Goal: Task Accomplishment & Management: Use online tool/utility

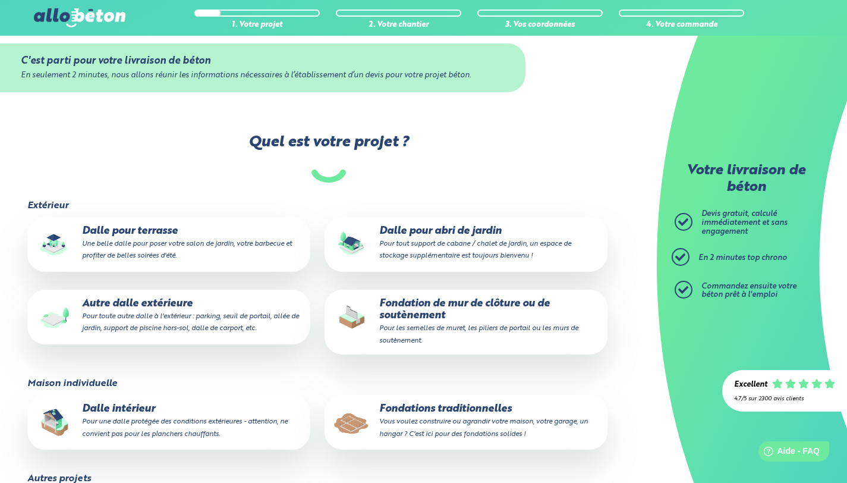
scroll to position [140, 0]
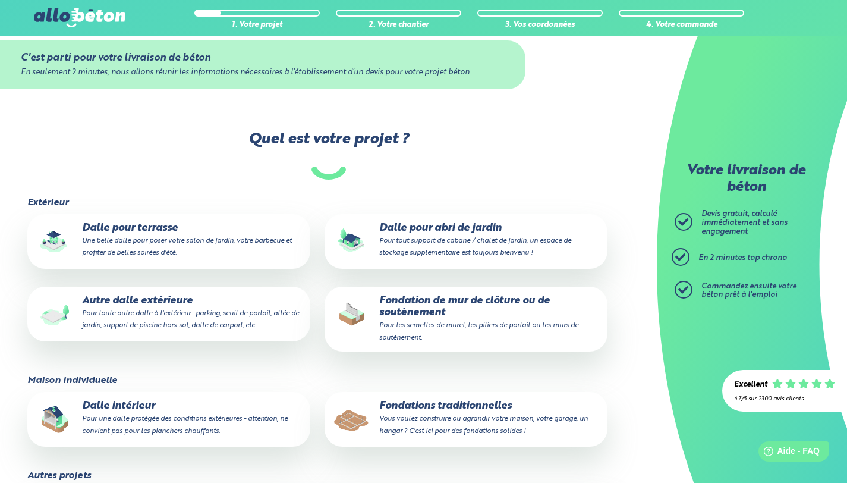
click at [214, 236] on p "Dalle pour terrasse Une belle dalle pour poser votre salon de jardin, votre bar…" at bounding box center [169, 240] width 266 height 36
click at [0, 0] on input "Dalle pour terrasse Une belle dalle pour poser votre salon de jardin, votre bar…" at bounding box center [0, 0] width 0 height 0
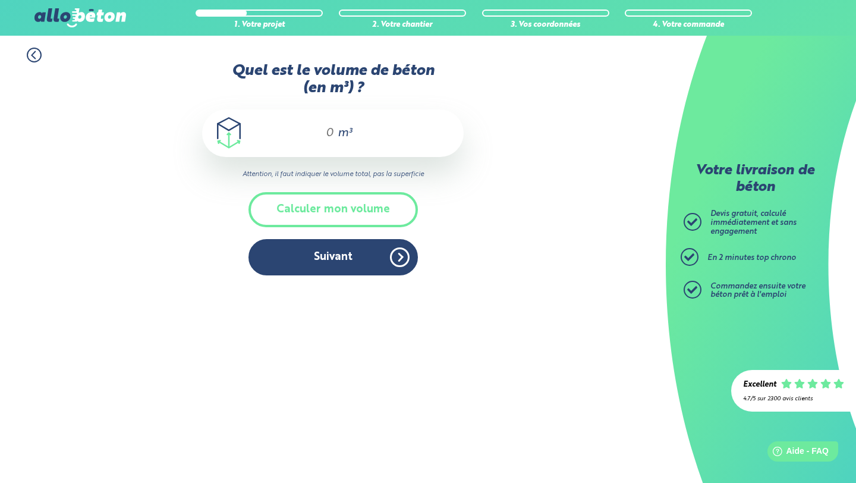
click at [329, 128] on input "Quel est le volume de béton (en m³) ?" at bounding box center [324, 133] width 20 height 14
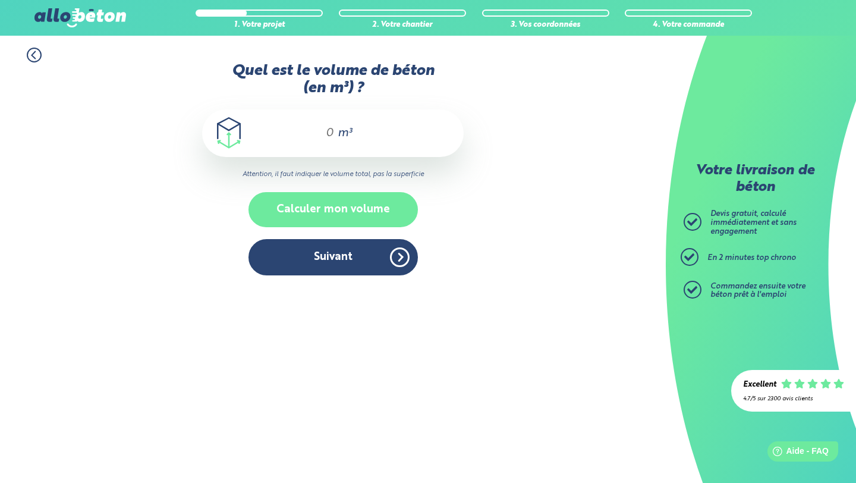
click at [333, 203] on button "Calculer mon volume" at bounding box center [332, 209] width 169 height 35
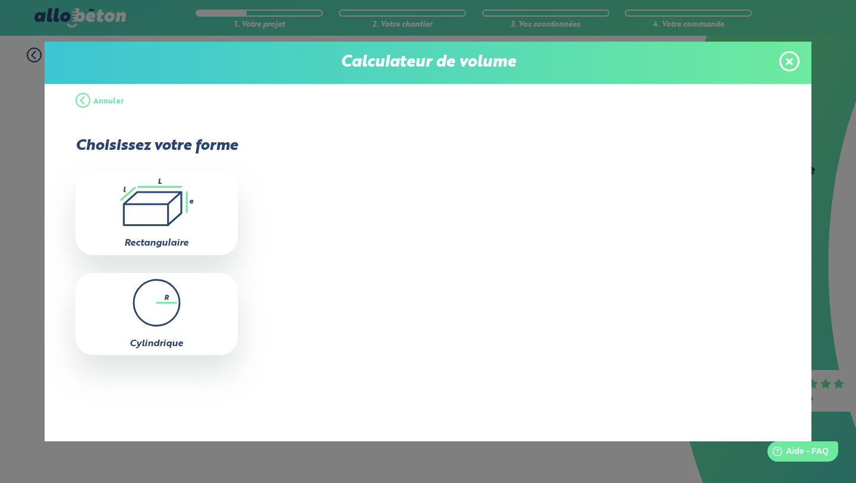
click at [178, 217] on icon ".icon-calc-rectanglea{fill:none;stroke-linecap:round;stroke-width:3px;stroke:#6…" at bounding box center [156, 202] width 150 height 48
type input "0"
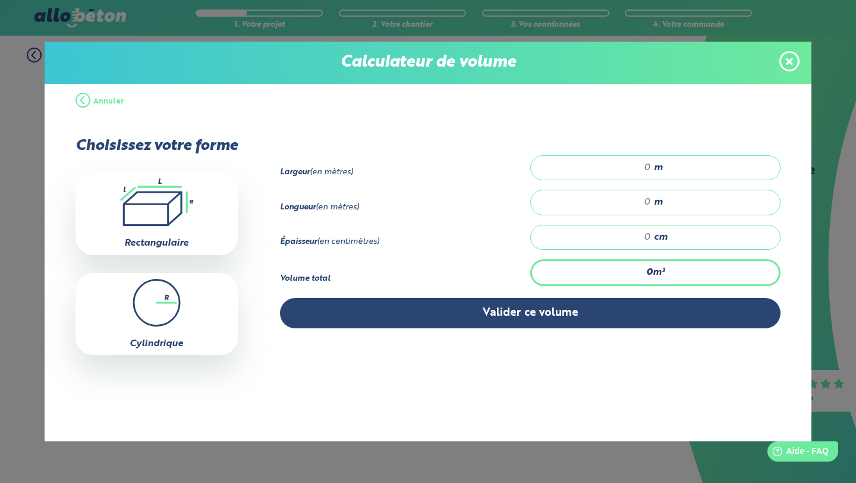
click at [611, 217] on div "Longueur (en mètres) m" at bounding box center [530, 207] width 501 height 34
click at [645, 201] on input "number" at bounding box center [597, 202] width 108 height 12
type input "9"
click at [646, 169] on input "number" at bounding box center [597, 168] width 108 height 12
type input "5"
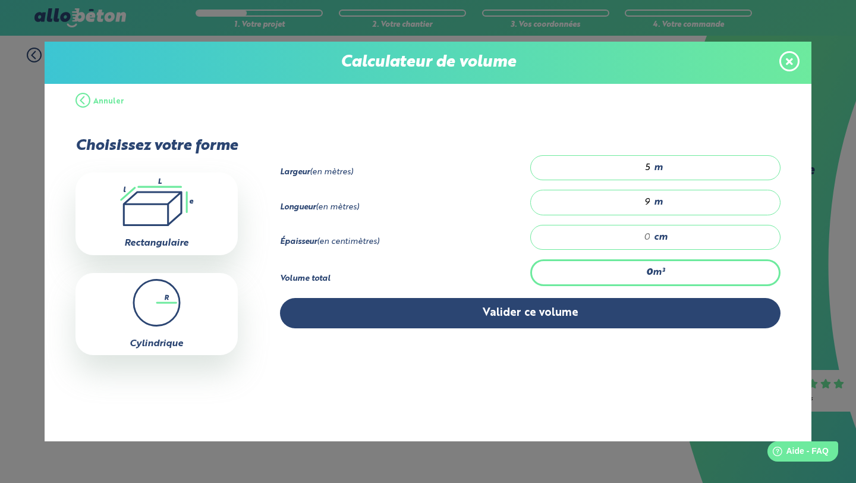
click at [649, 238] on input "number" at bounding box center [597, 237] width 108 height 12
type input "3.15"
type input "7"
click at [647, 198] on input "9" at bounding box center [597, 202] width 108 height 12
type input "0"
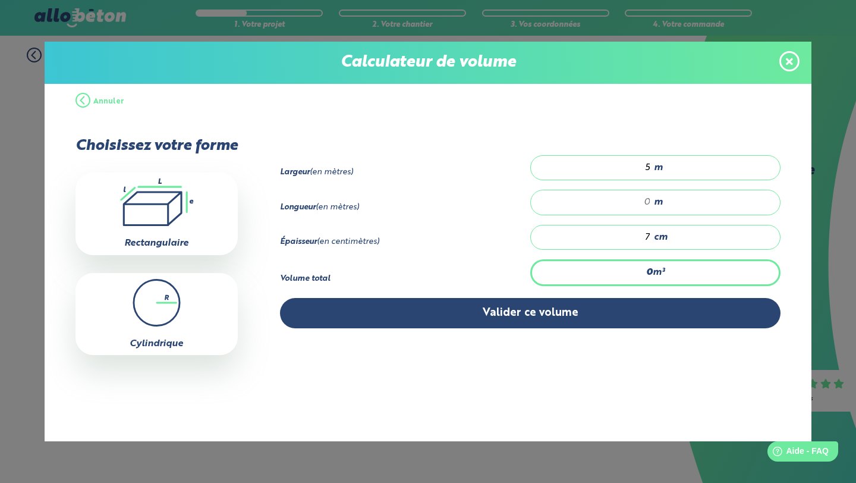
type input "0.35"
type input "1"
type input "3.5"
type input "10"
click at [651, 172] on div "5 m" at bounding box center [655, 167] width 250 height 25
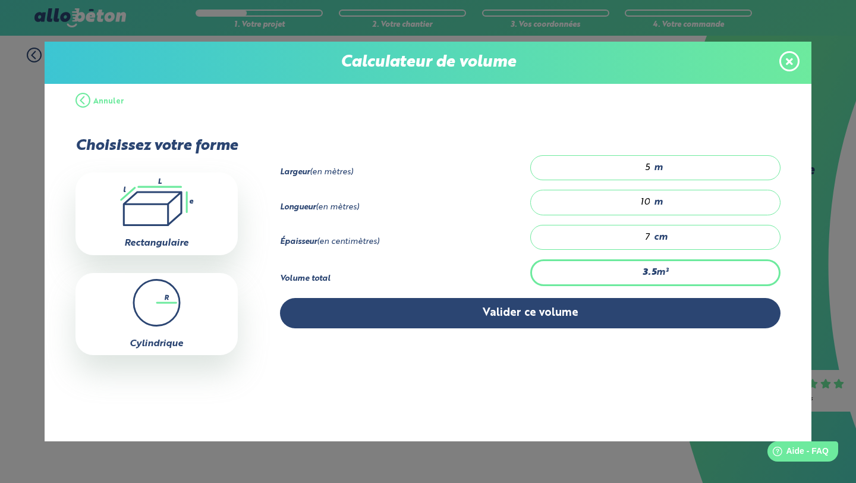
click at [651, 172] on div "5 m" at bounding box center [655, 167] width 250 height 25
type input "0"
type input "4.2"
type input "6"
click at [654, 236] on span "cm" at bounding box center [661, 237] width 14 height 11
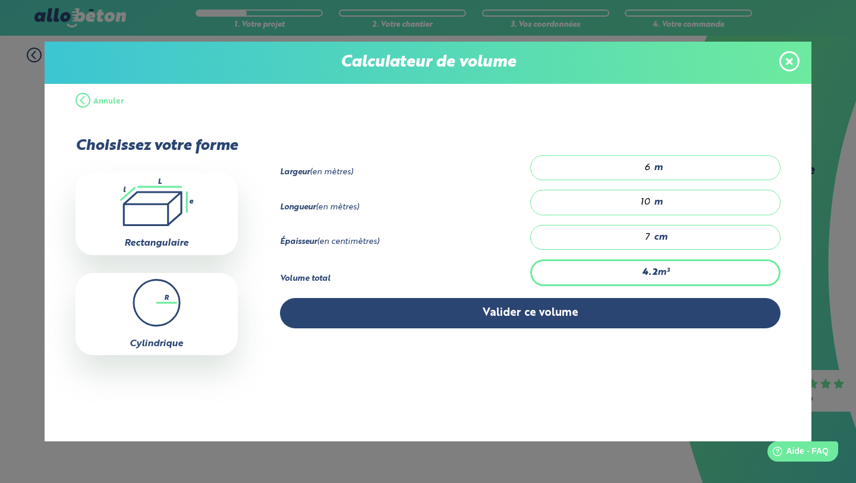
type input "0"
type input "1.2"
type input "2"
type input "12"
type input "20"
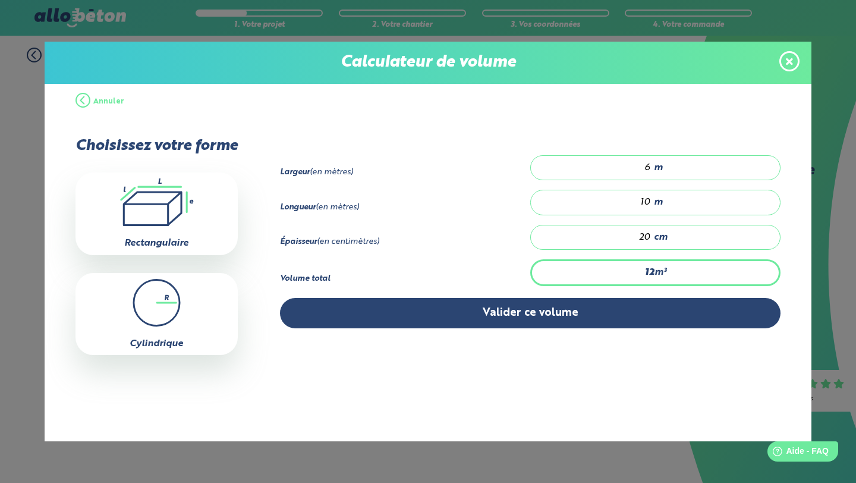
type input "1.2"
type input "2"
type input "0"
type input "0.6"
type input "1"
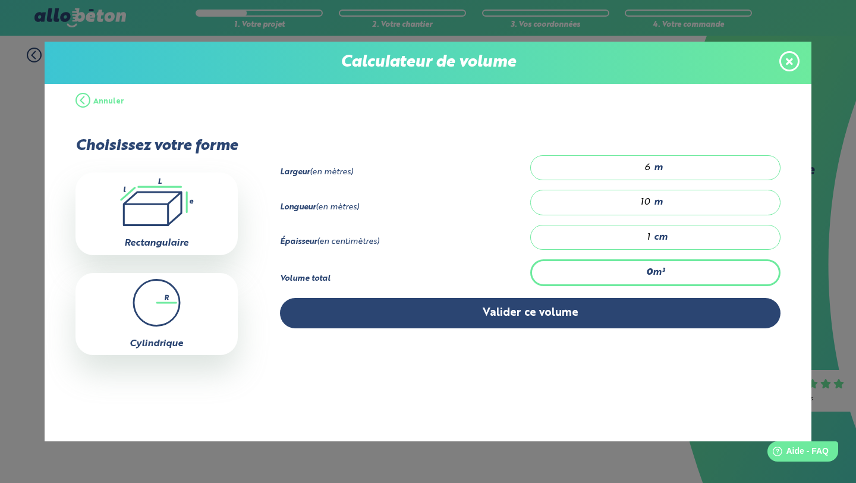
type input "6"
type input "10"
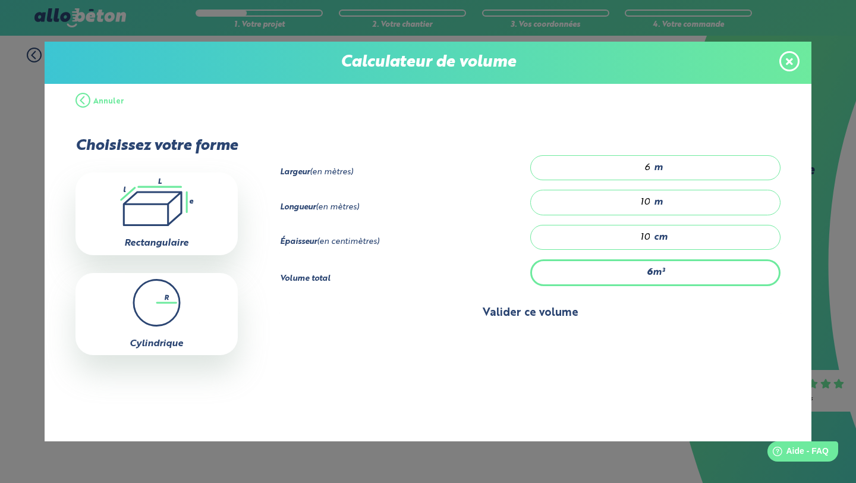
type input "0.6"
type input "1"
type input "7.2"
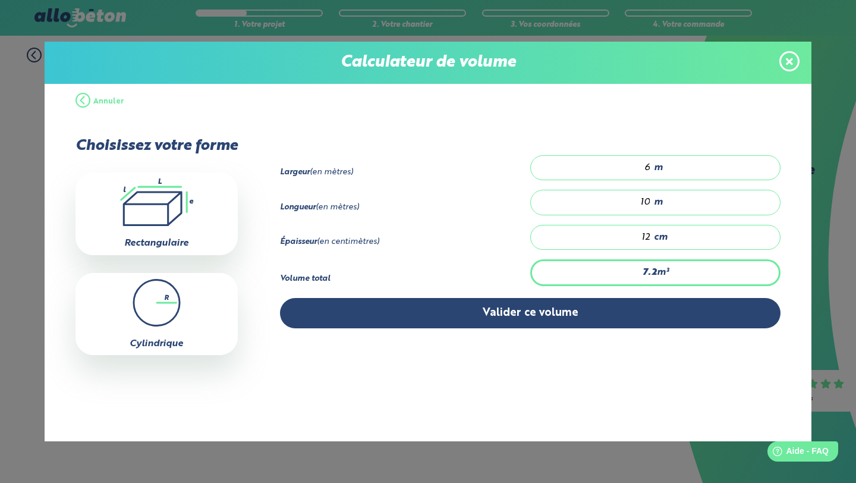
type input "12"
click at [664, 166] on div "6 m" at bounding box center [655, 167] width 250 height 25
type input "0"
type input "4.8"
type input "3"
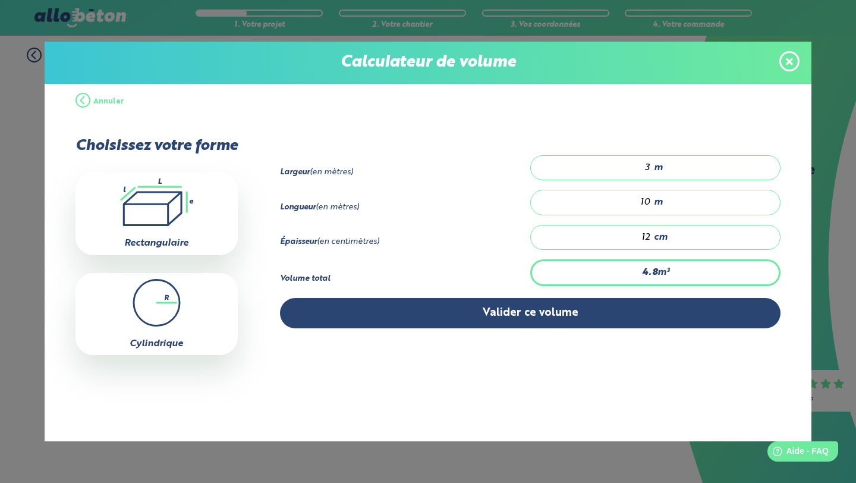
type input "3.6"
type input "4"
type input "4.8"
click at [642, 199] on input "10" at bounding box center [597, 202] width 108 height 12
click at [642, 201] on input "10" at bounding box center [597, 202] width 108 height 12
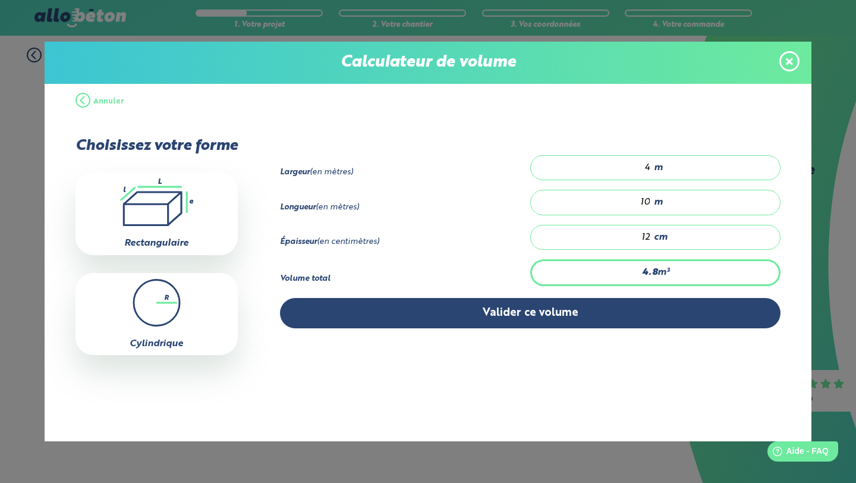
click at [783, 59] on span at bounding box center [789, 61] width 20 height 20
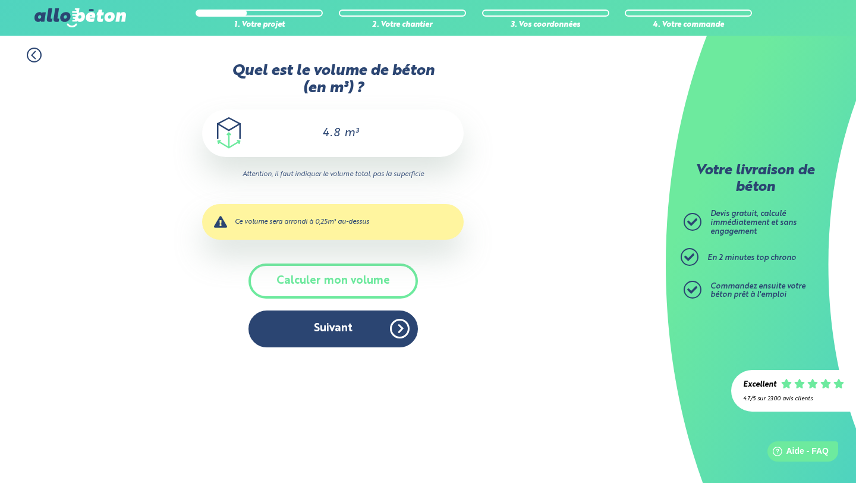
click at [40, 55] on circle at bounding box center [34, 55] width 14 height 14
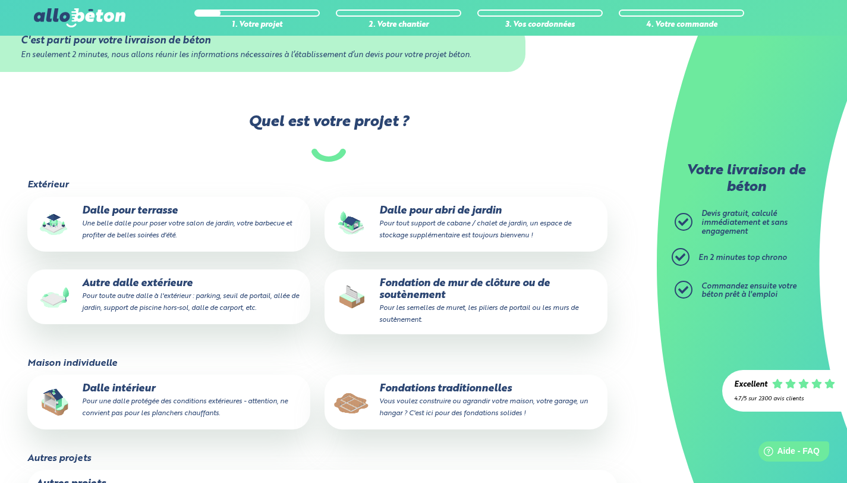
scroll to position [88, 0]
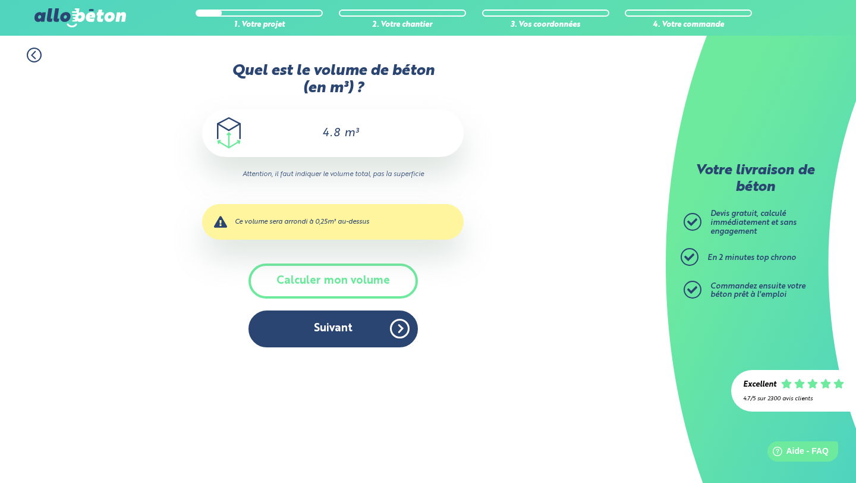
click at [35, 58] on icon at bounding box center [33, 55] width 4 height 7
